Goal: Information Seeking & Learning: Check status

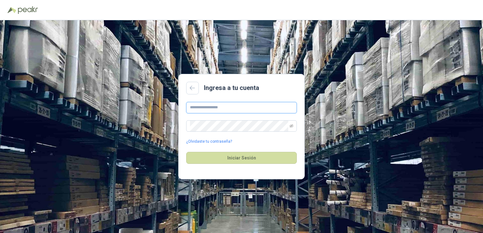
type input "**********"
click at [237, 109] on input "**********" at bounding box center [241, 107] width 111 height 11
click at [202, 153] on button "Iniciar Sesión" at bounding box center [241, 158] width 111 height 12
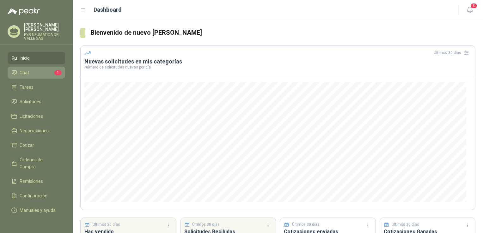
click at [39, 73] on link "Chat 1" at bounding box center [37, 73] width 58 height 12
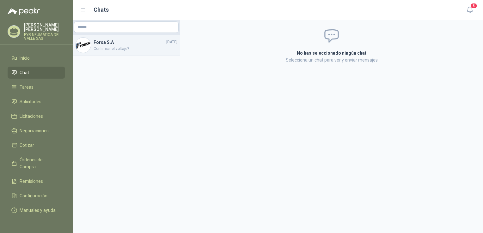
click at [127, 48] on span "Confirmar el voltaje?" at bounding box center [136, 49] width 84 height 6
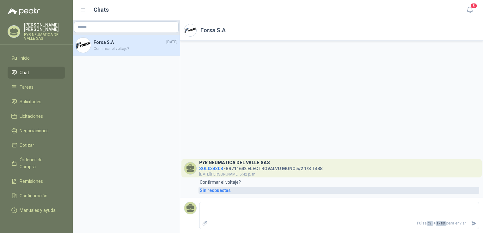
click at [211, 191] on div "Sin respuestas" at bounding box center [215, 190] width 31 height 7
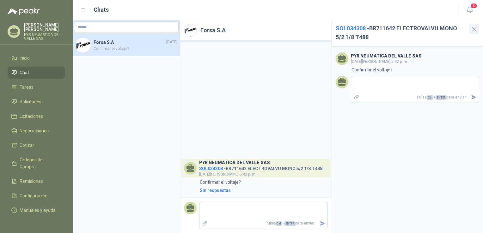
click at [473, 32] on icon "button" at bounding box center [475, 29] width 8 height 8
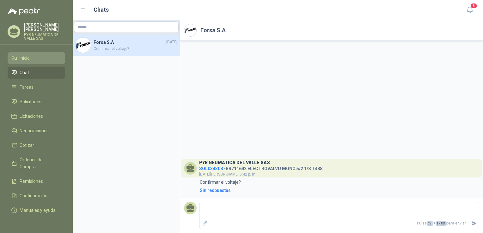
click at [34, 56] on li "Inicio" at bounding box center [36, 58] width 50 height 7
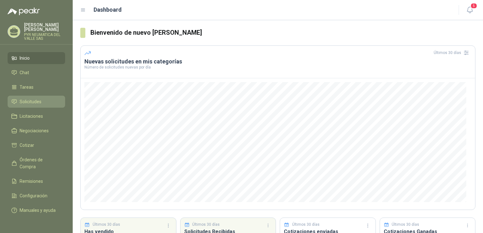
click at [43, 99] on li "Solicitudes" at bounding box center [36, 101] width 50 height 7
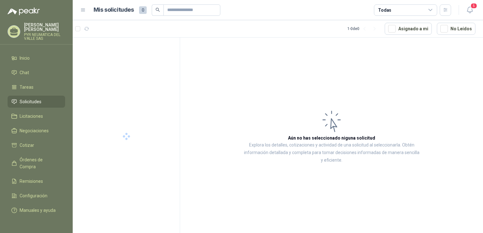
click at [54, 162] on ul "Inicio Chat Tareas Solicitudes Licitaciones Negociaciones Cotizar Órdenes de Co…" at bounding box center [36, 135] width 73 height 167
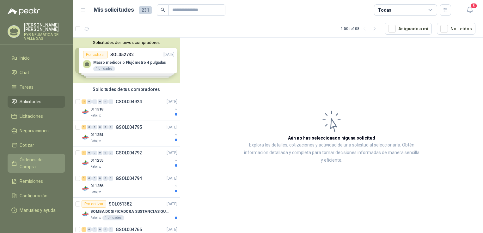
click at [54, 158] on span "Órdenes de Compra" at bounding box center [40, 164] width 40 height 14
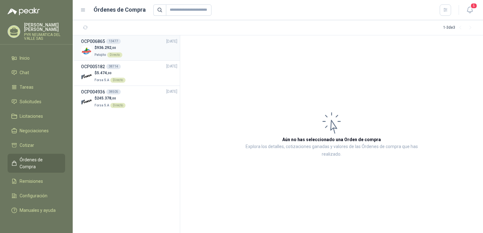
click at [123, 40] on div "OCP006865 13477 [DATE]" at bounding box center [129, 41] width 96 height 7
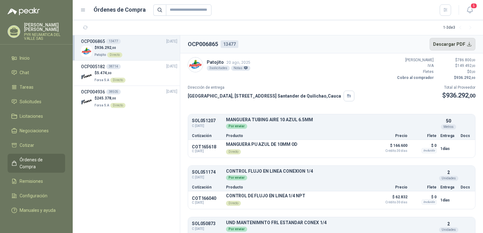
click at [455, 47] on button "Descargar PDF" at bounding box center [453, 44] width 46 height 13
click at [145, 98] on div "$ 245.378 ,00 Forsa S.A Directo" at bounding box center [129, 102] width 96 height 13
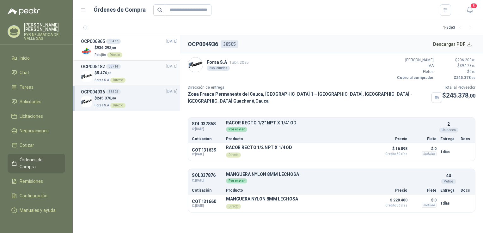
click at [153, 76] on div "$ 5.474 ,00 Forsa S.A Directo" at bounding box center [129, 76] width 96 height 13
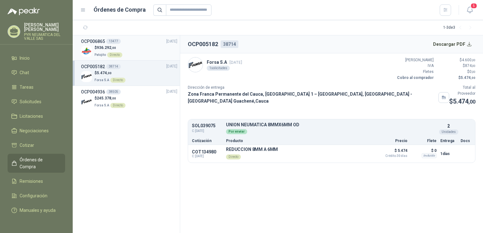
click at [159, 50] on div "$ 936.292 ,00 Patojito Directo" at bounding box center [129, 51] width 96 height 13
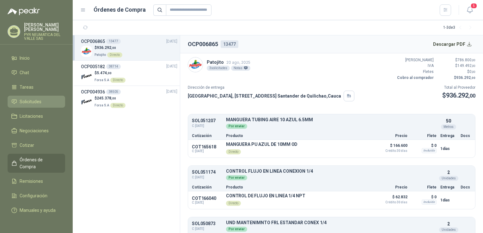
click at [44, 98] on li "Solicitudes" at bounding box center [36, 101] width 50 height 7
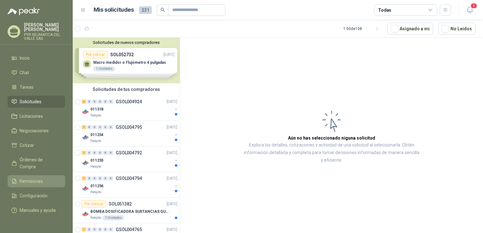
click at [35, 178] on span "Remisiones" at bounding box center [31, 181] width 23 height 7
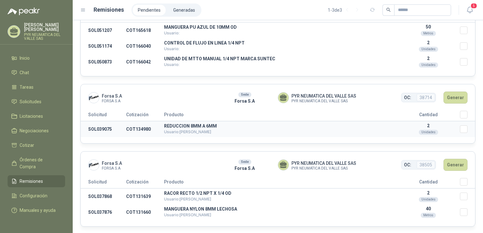
scroll to position [43, 0]
click at [46, 102] on link "Solicitudes" at bounding box center [37, 102] width 58 height 12
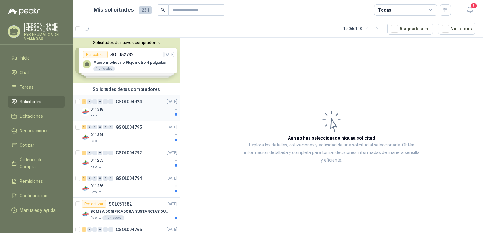
click at [123, 108] on div "011318" at bounding box center [131, 110] width 82 height 8
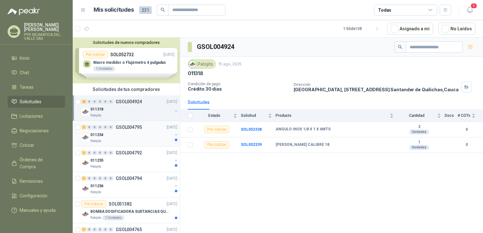
click at [131, 138] on div "011254" at bounding box center [131, 135] width 82 height 8
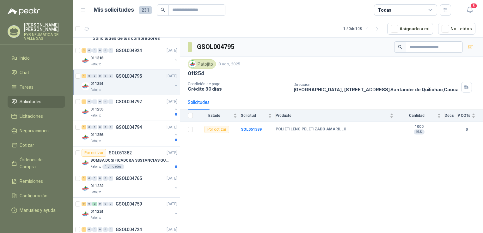
scroll to position [63, 0]
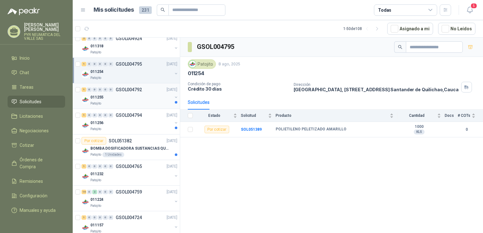
click at [137, 90] on p "GSOL004792" at bounding box center [129, 90] width 26 height 4
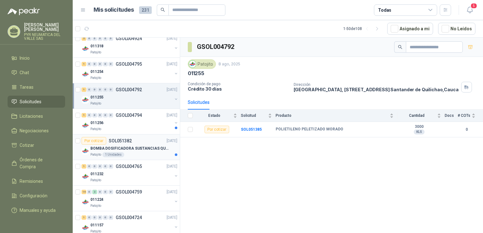
click at [125, 135] on article "Por cotizar SOL051382 [DATE] BOMBA DOSIFICADORA SUSTANCIAS QUIMICAS Patojito 1 …" at bounding box center [126, 148] width 107 height 26
click at [131, 126] on div "011256" at bounding box center [131, 123] width 82 height 8
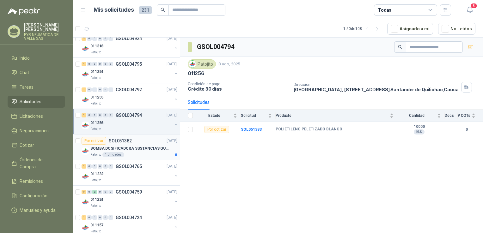
click at [136, 150] on p "BOMBA DOSIFICADORA SUSTANCIAS QUIMICAS" at bounding box center [129, 149] width 79 height 6
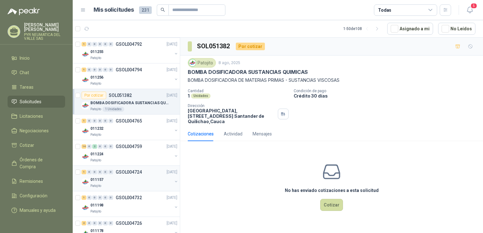
scroll to position [127, 0]
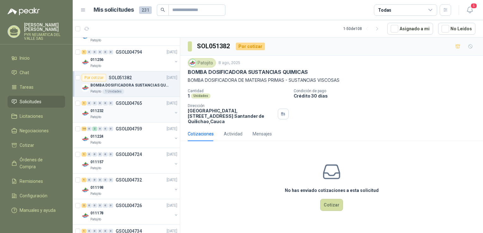
click at [139, 117] on div "Patojito" at bounding box center [131, 117] width 82 height 5
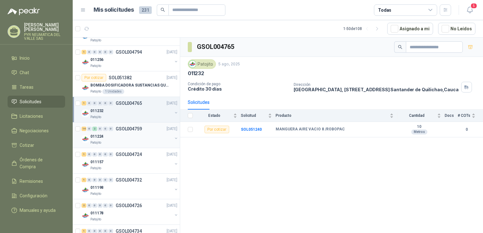
click at [145, 136] on div "011224" at bounding box center [131, 137] width 82 height 8
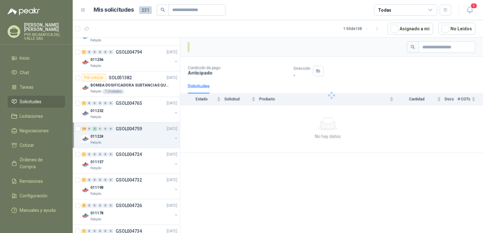
click at [145, 140] on div "Patojito" at bounding box center [131, 142] width 82 height 5
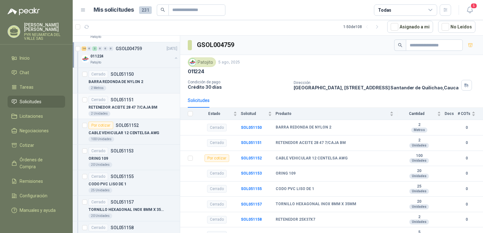
scroll to position [221, 0]
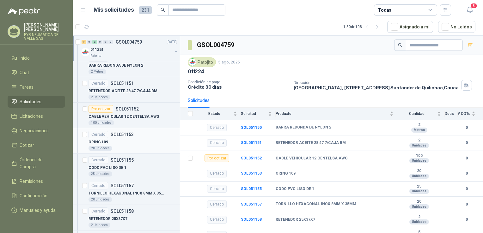
click at [128, 133] on p "SOL051153" at bounding box center [122, 135] width 23 height 4
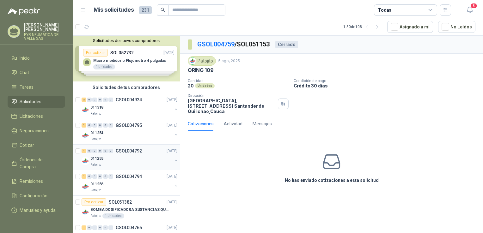
scroll to position [127, 0]
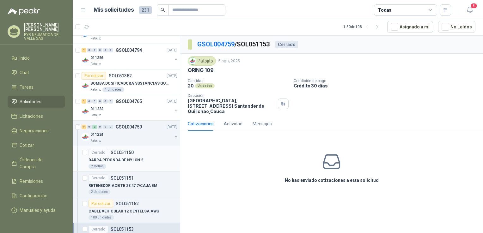
click at [138, 162] on p "BARRA REDONDA DE NYLON 2" at bounding box center [116, 161] width 55 height 6
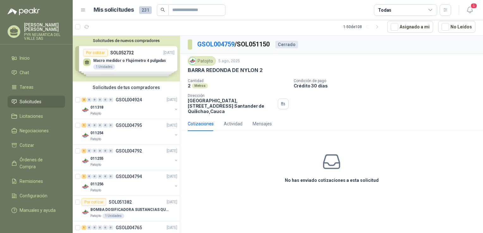
click at [131, 65] on div "Solicitudes de nuevos compradores Por cotizar SOL052732 [DATE] Macro medidor o …" at bounding box center [126, 59] width 107 height 46
